Goal: Transaction & Acquisition: Purchase product/service

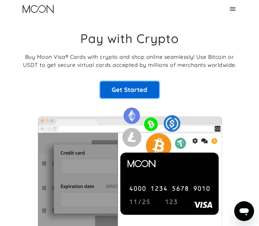
click at [145, 91] on link "Get Started" at bounding box center [129, 89] width 59 height 17
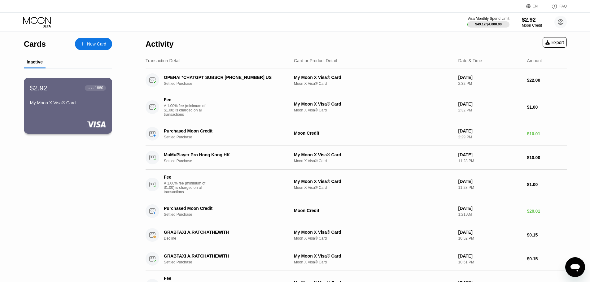
click at [61, 103] on div "My Moon X Visa® Card" at bounding box center [68, 102] width 76 height 5
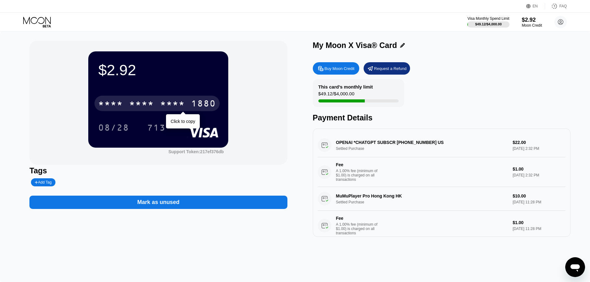
click at [147, 108] on div "* * * *" at bounding box center [141, 104] width 25 height 10
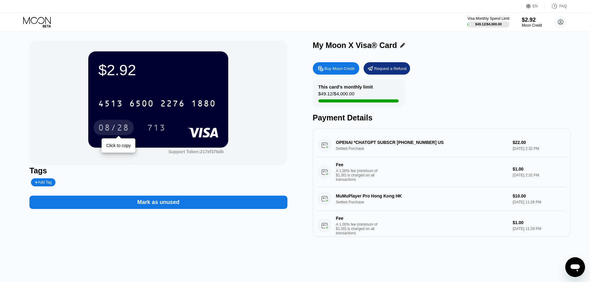
drag, startPoint x: 119, startPoint y: 128, endPoint x: 136, endPoint y: 129, distance: 17.1
click at [119, 128] on div "08/28" at bounding box center [113, 129] width 31 height 10
click at [341, 74] on div "Buy Moon Credit" at bounding box center [336, 68] width 46 height 12
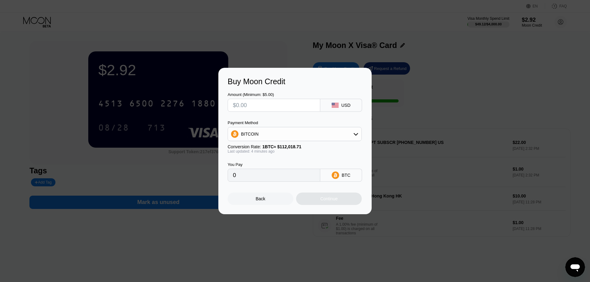
click at [258, 104] on input "text" at bounding box center [274, 105] width 82 height 12
type input "$2"
type input "0.00001788"
type input "$20"
type input "0.00017879"
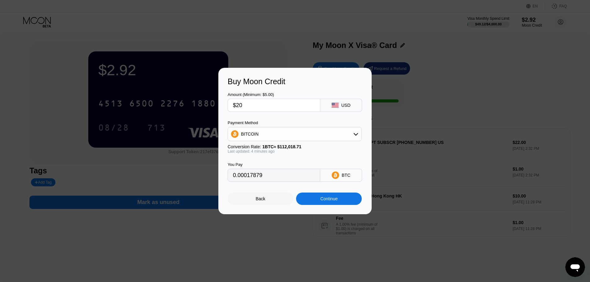
type input "$20"
click at [269, 113] on div "Amount (Minimum: $5.00) $20 USD Payment Method BITCOIN Conversion Rate: 1 BTC ≈…" at bounding box center [295, 134] width 135 height 96
click at [275, 177] on input "0.00017879" at bounding box center [274, 175] width 82 height 12
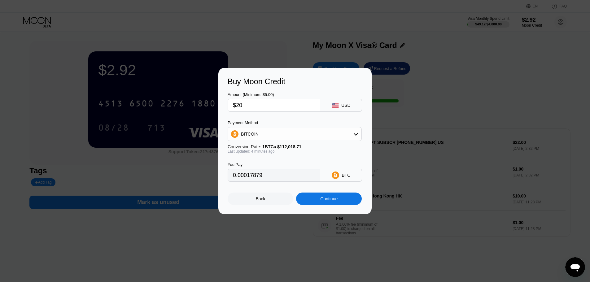
click at [309, 20] on div at bounding box center [297, 141] width 595 height 282
click at [265, 199] on div "Back" at bounding box center [261, 199] width 66 height 12
